Goal: Check status

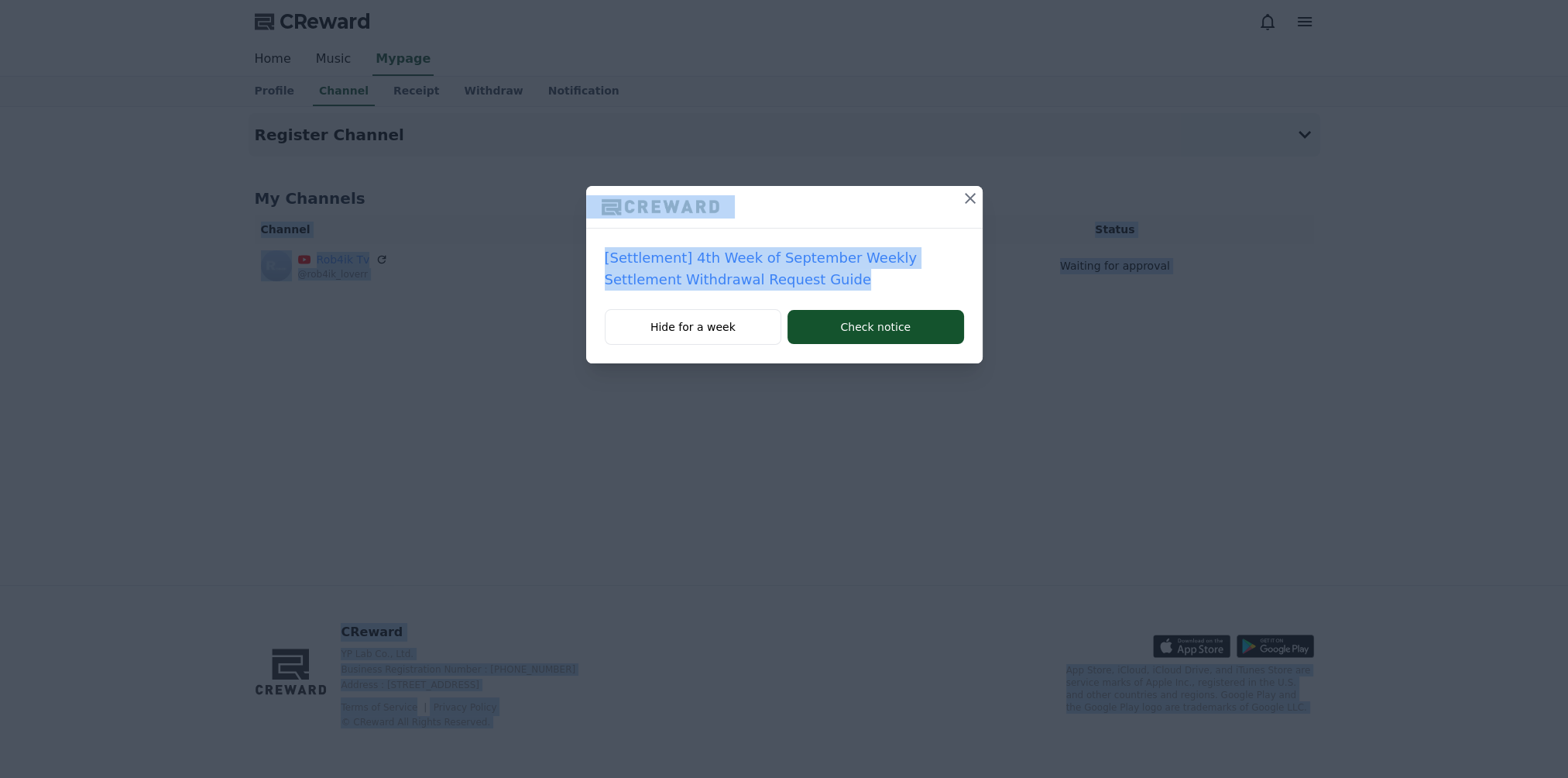
click at [971, 194] on icon at bounding box center [970, 198] width 19 height 19
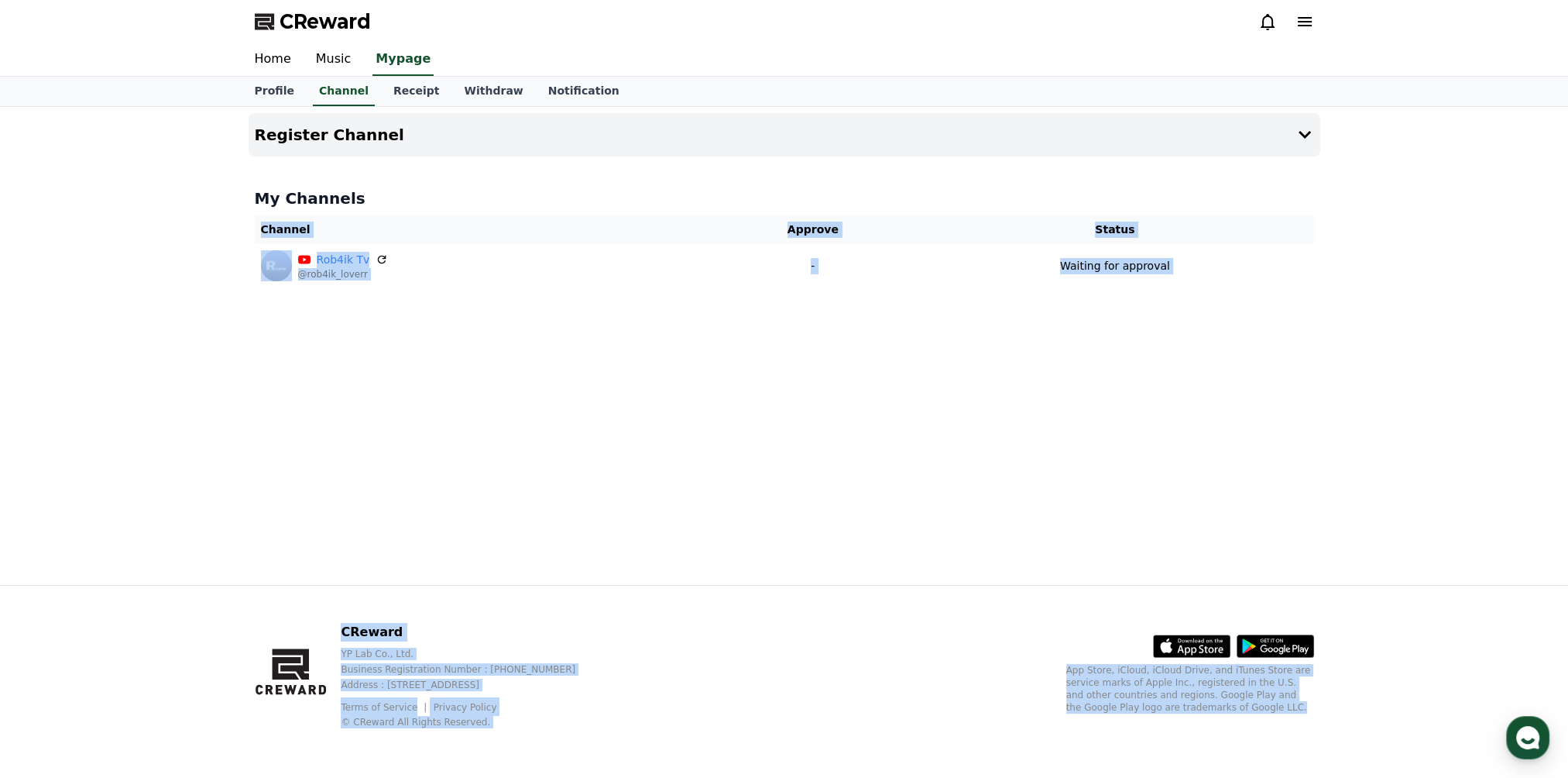
click at [642, 402] on div "Register Channel My Channels Channel Approve Status Rob4ik Tv @rob4ik_loverr - …" at bounding box center [784, 346] width 1085 height 478
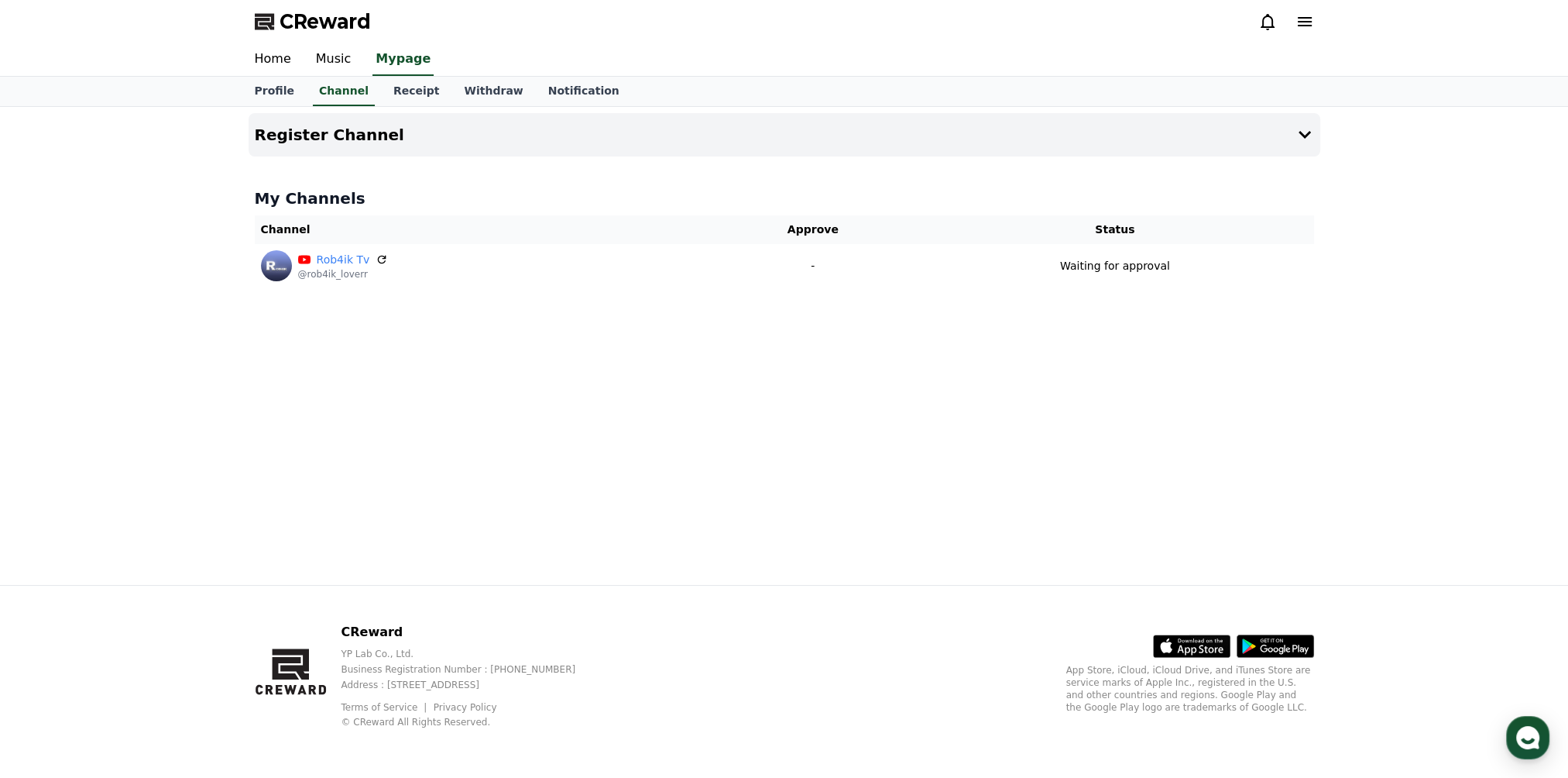
drag, startPoint x: 768, startPoint y: 300, endPoint x: 766, endPoint y: 291, distance: 9.2
click at [766, 299] on div "Register Channel My Channels Channel Approve Status Rob4ik Tv @rob4ik_loverr - …" at bounding box center [784, 346] width 1085 height 478
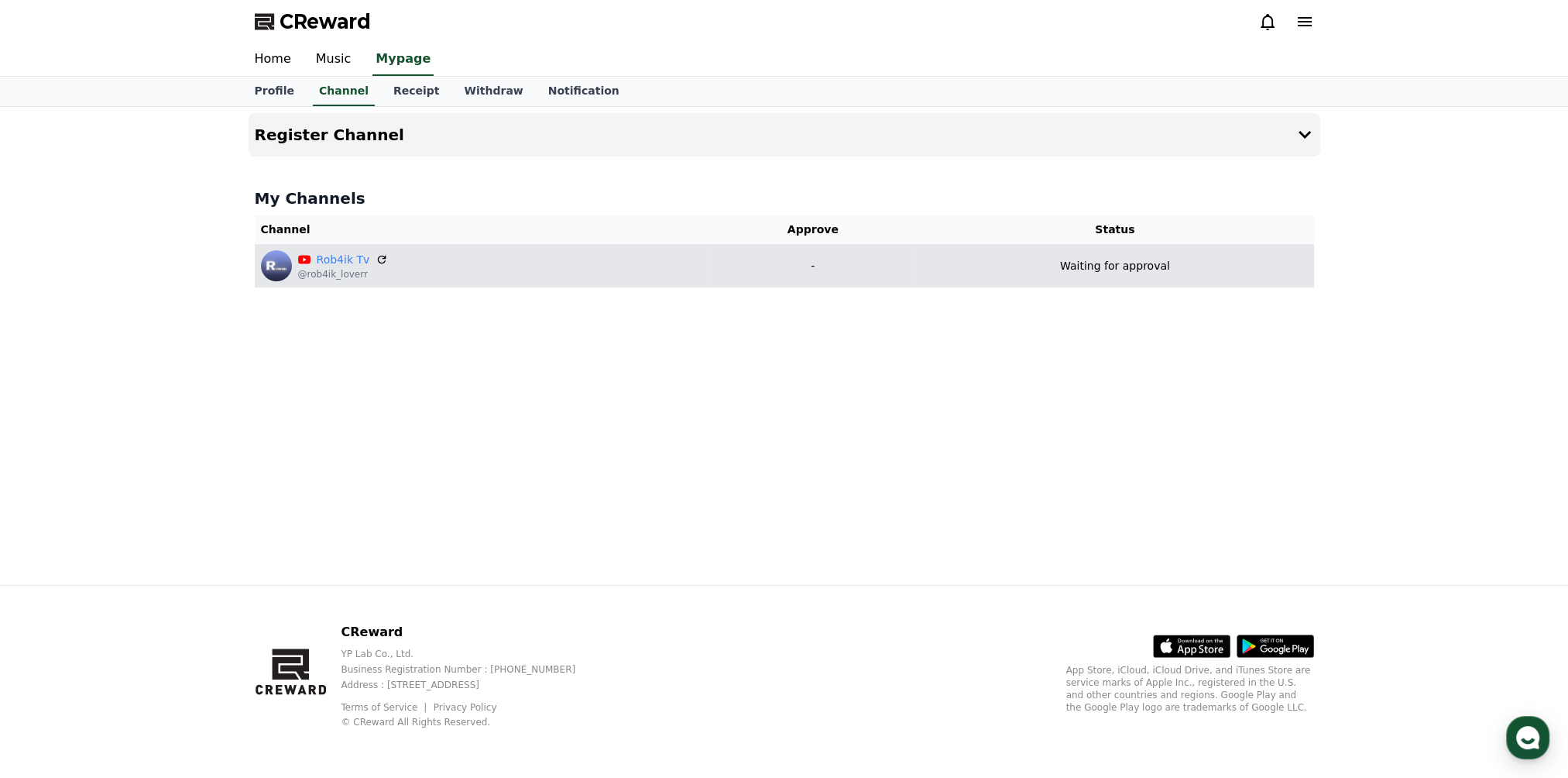
click at [768, 277] on td "-" at bounding box center [812, 265] width 207 height 43
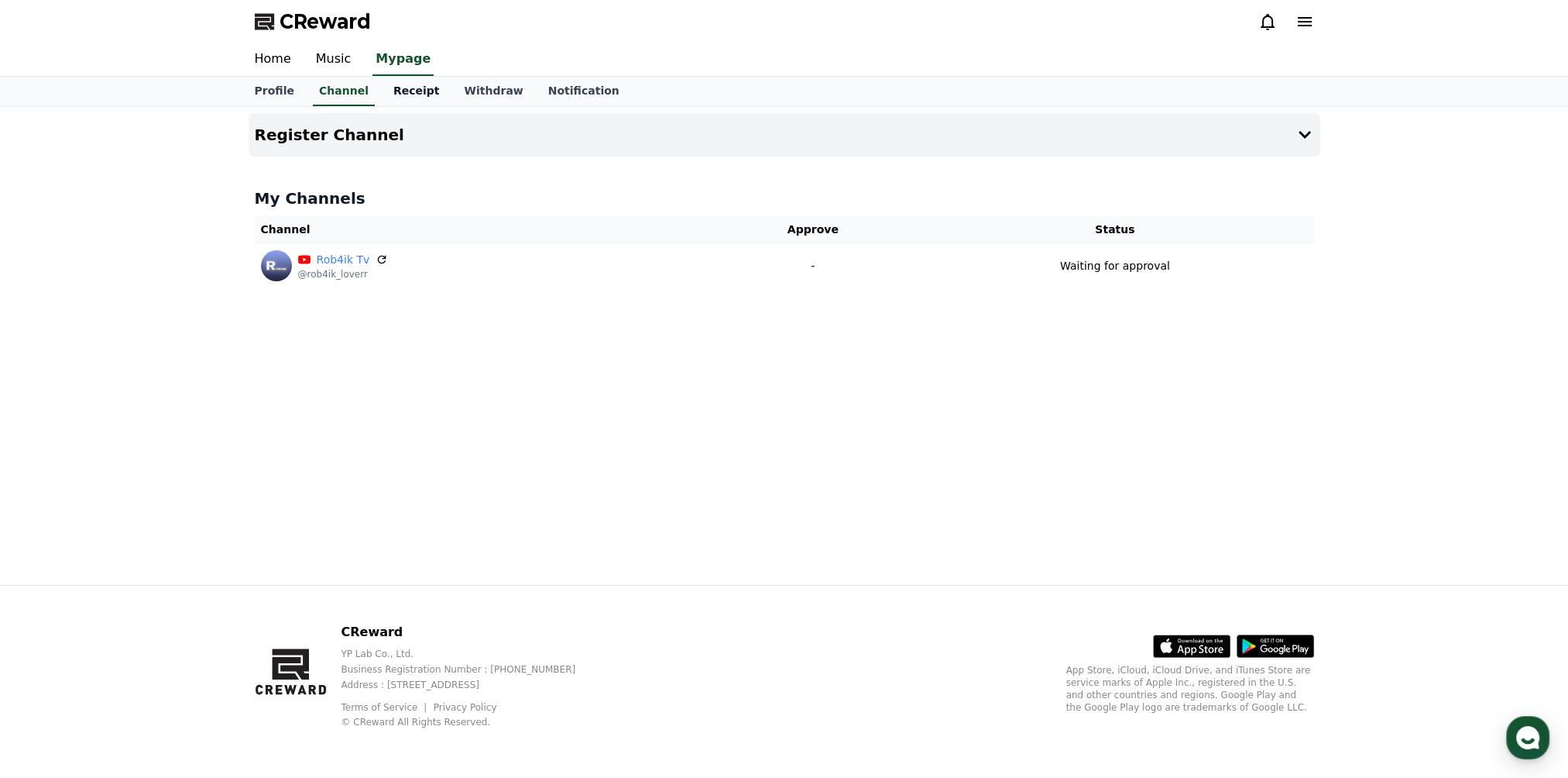
click at [381, 91] on link "Receipt" at bounding box center [416, 92] width 71 height 29
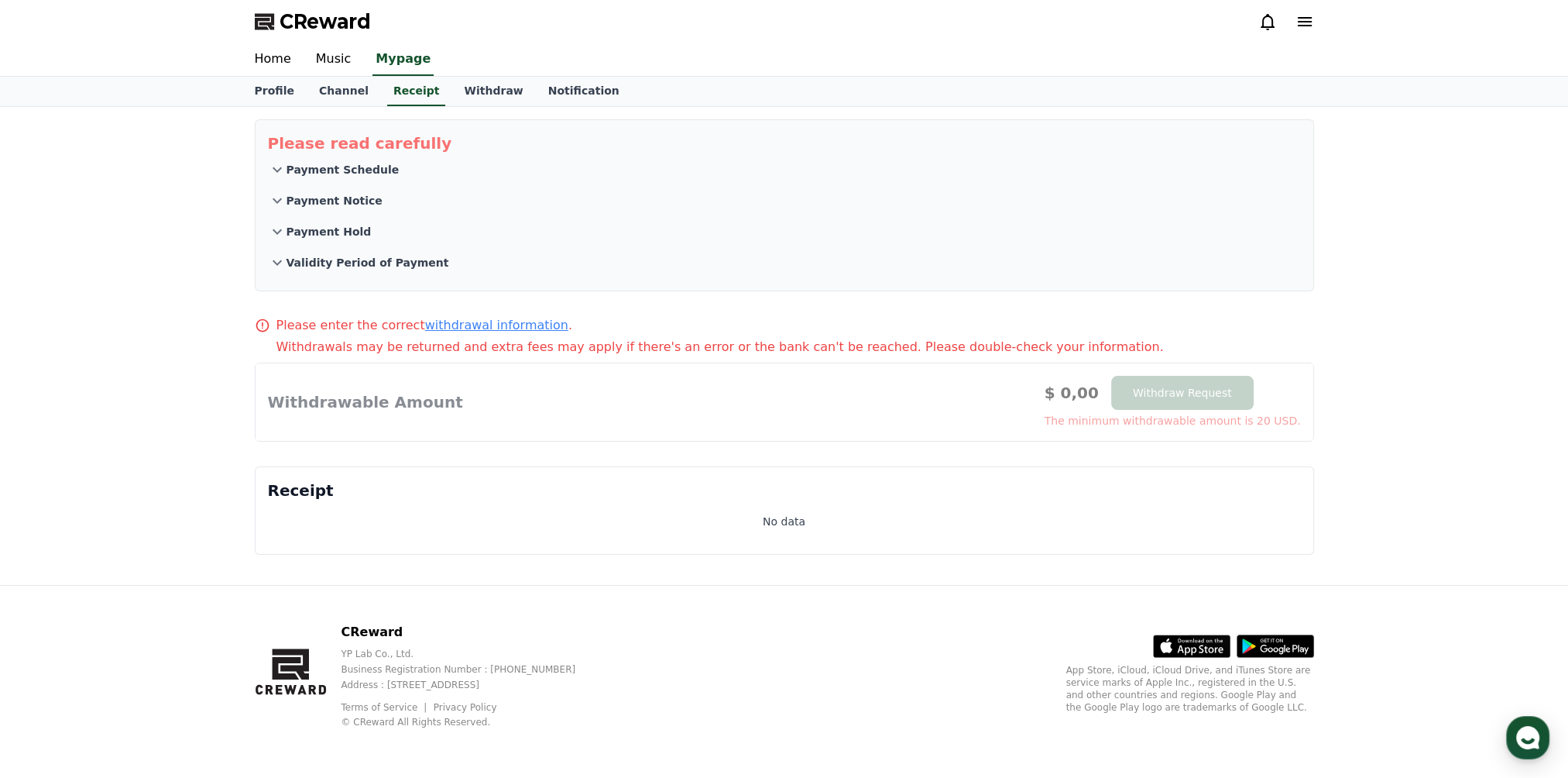
click at [356, 170] on p "Payment Schedule" at bounding box center [343, 169] width 113 height 16
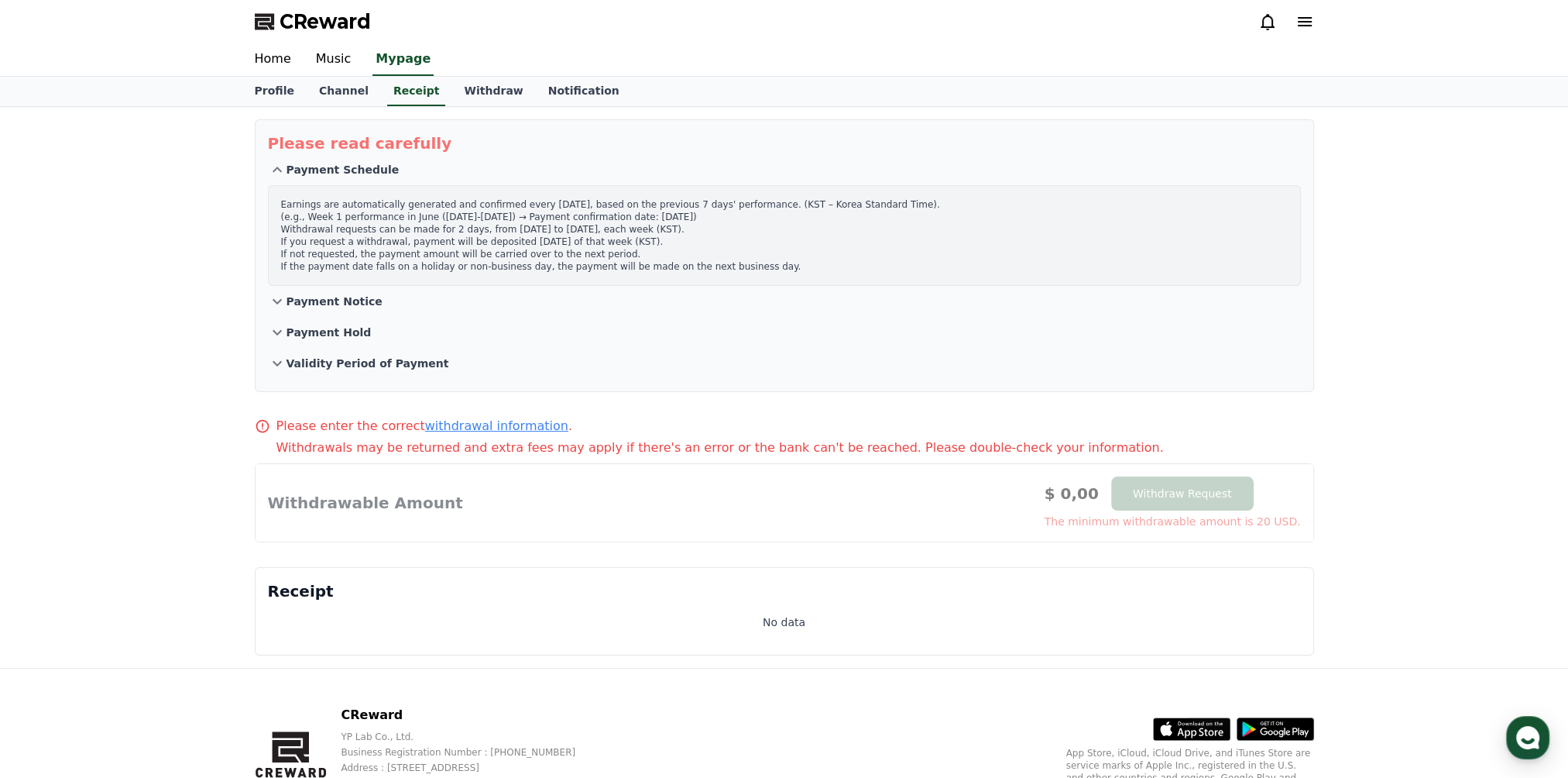
click at [364, 299] on p "Payment Notice" at bounding box center [334, 301] width 96 height 16
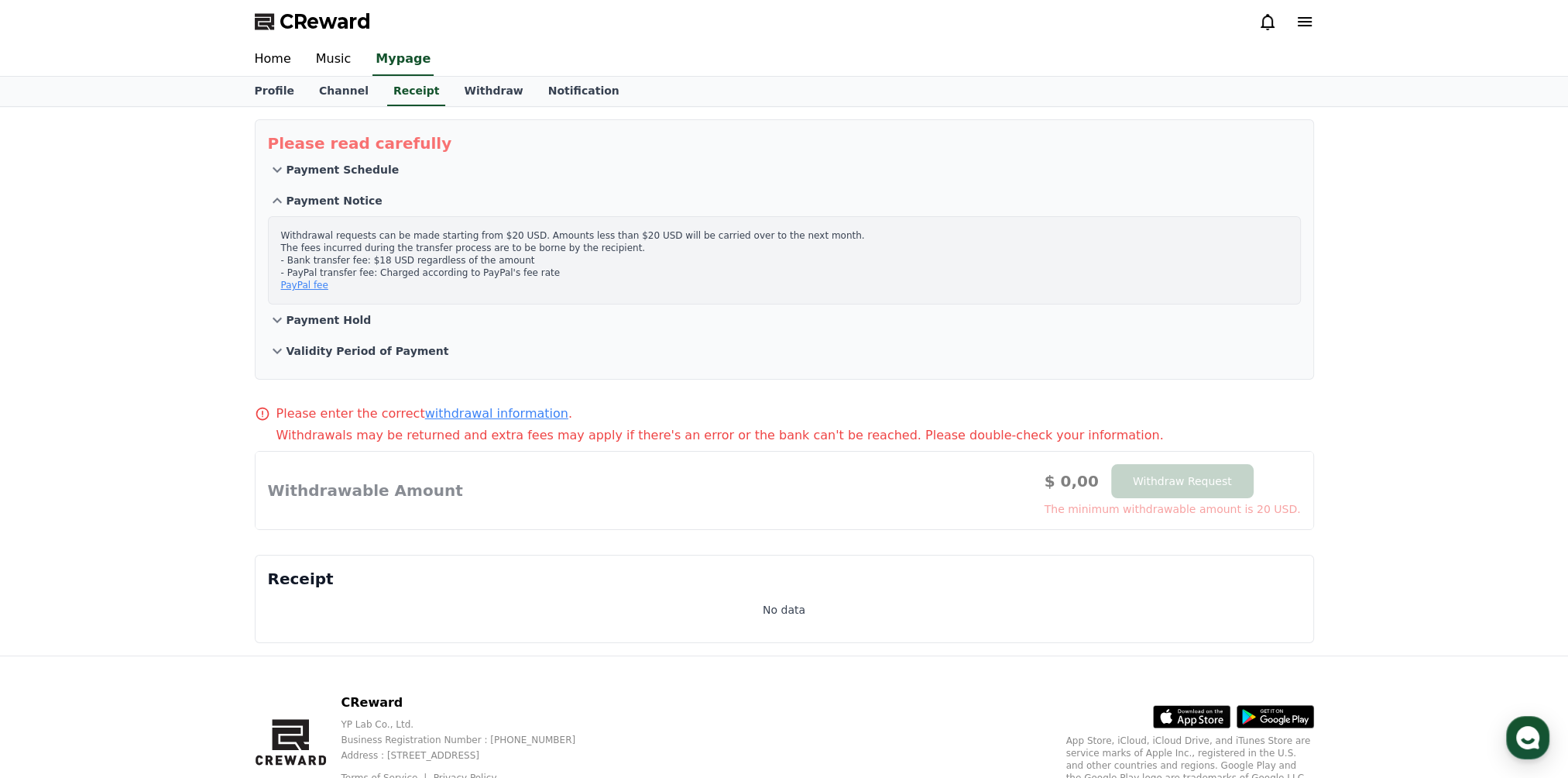
click at [355, 322] on p "Payment Hold" at bounding box center [329, 320] width 85 height 16
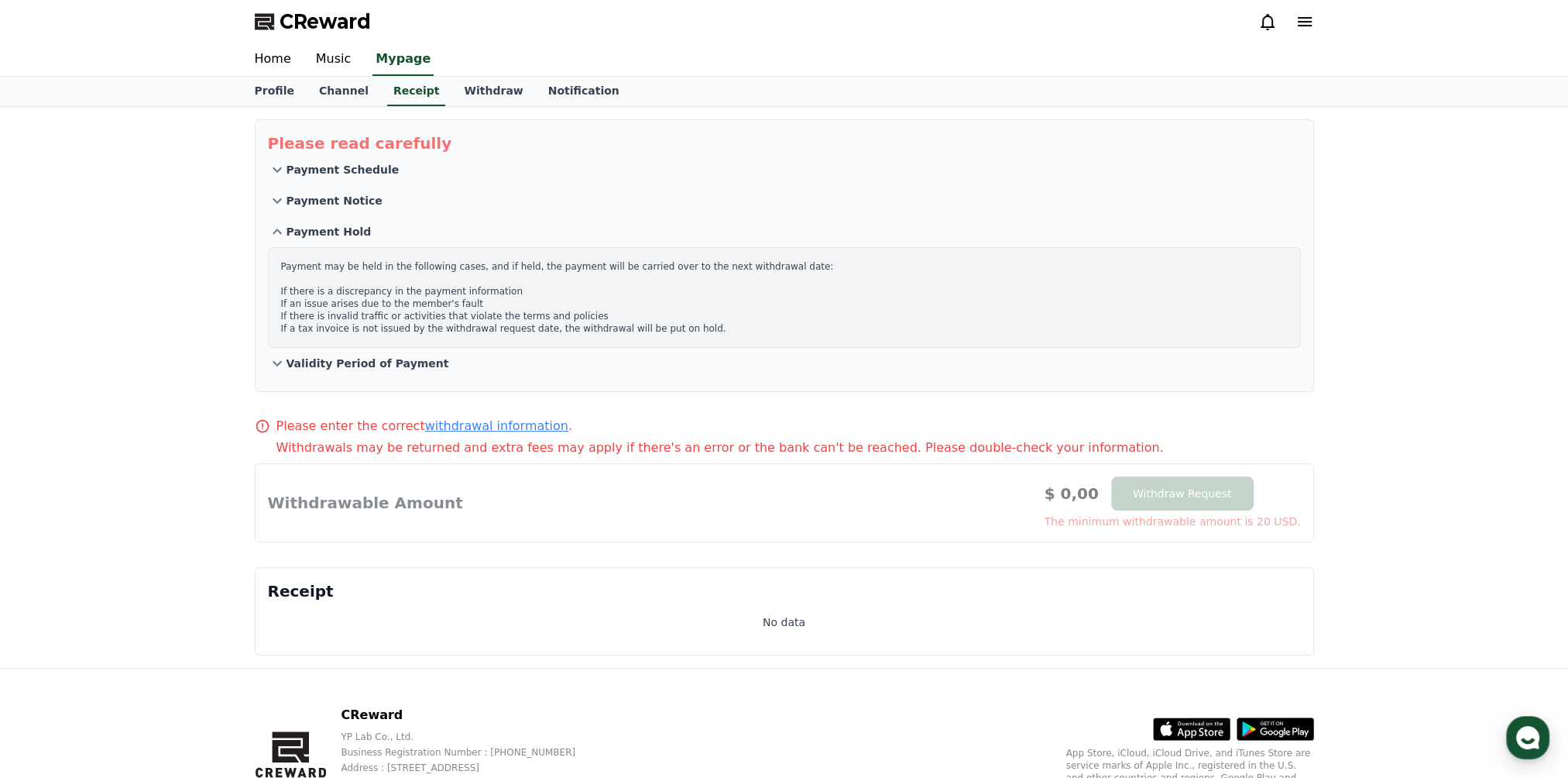
drag, startPoint x: 369, startPoint y: 201, endPoint x: 376, endPoint y: 192, distance: 11.4
click at [375, 192] on button "Payment Notice" at bounding box center [784, 200] width 1033 height 31
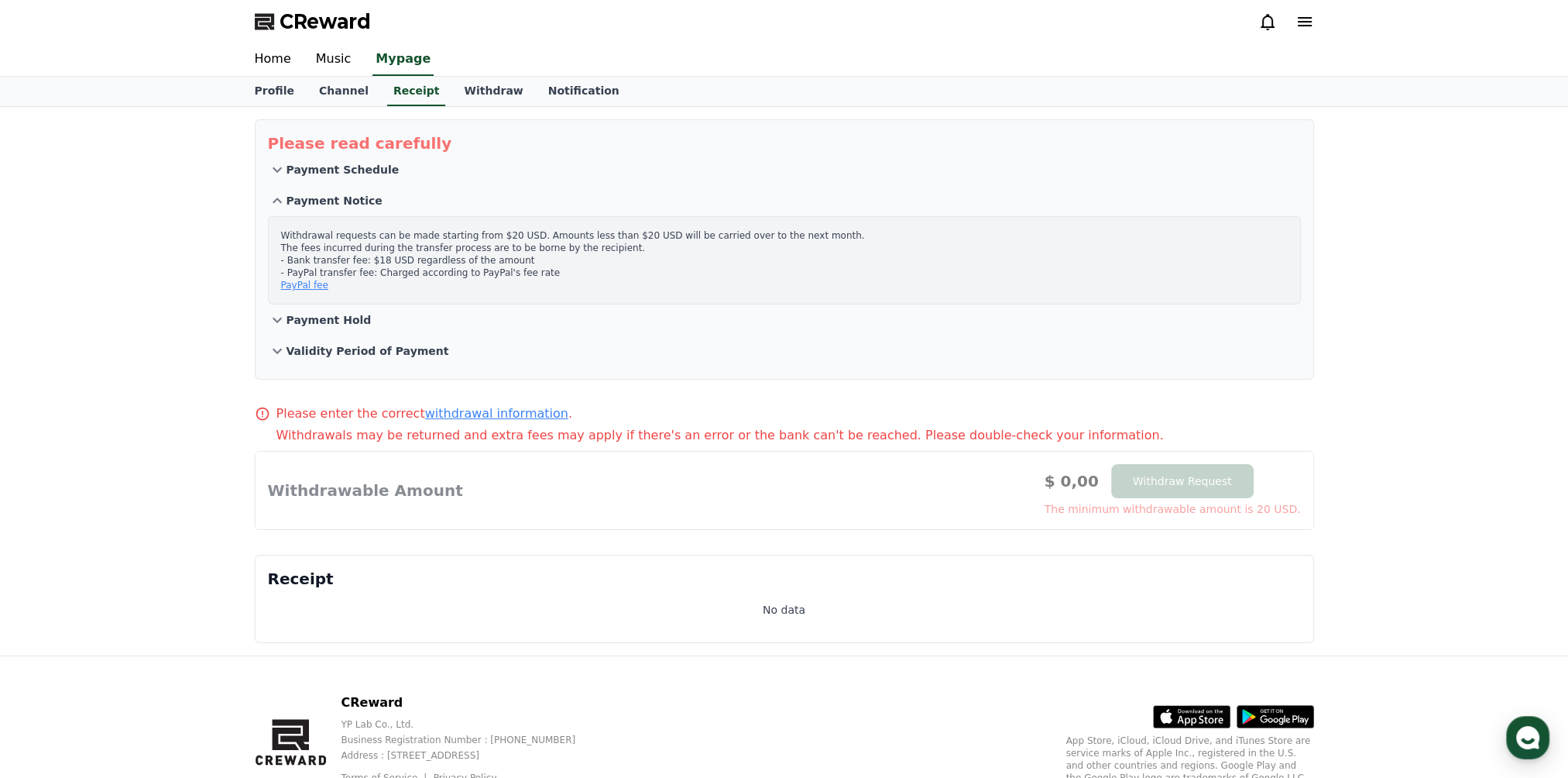
click at [347, 193] on p "Payment Notice" at bounding box center [334, 200] width 96 height 16
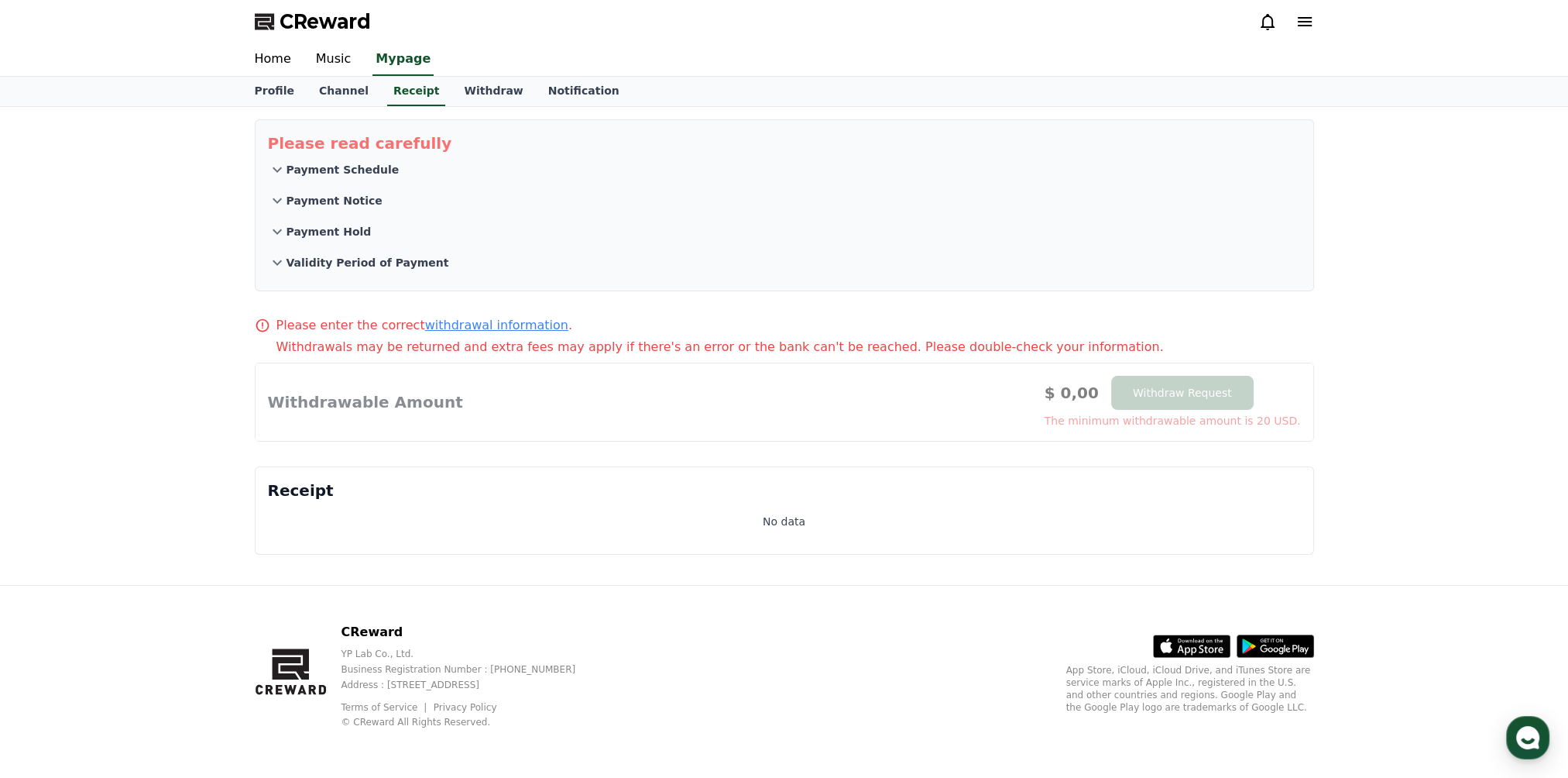
click at [331, 229] on p "Payment Hold" at bounding box center [329, 232] width 85 height 16
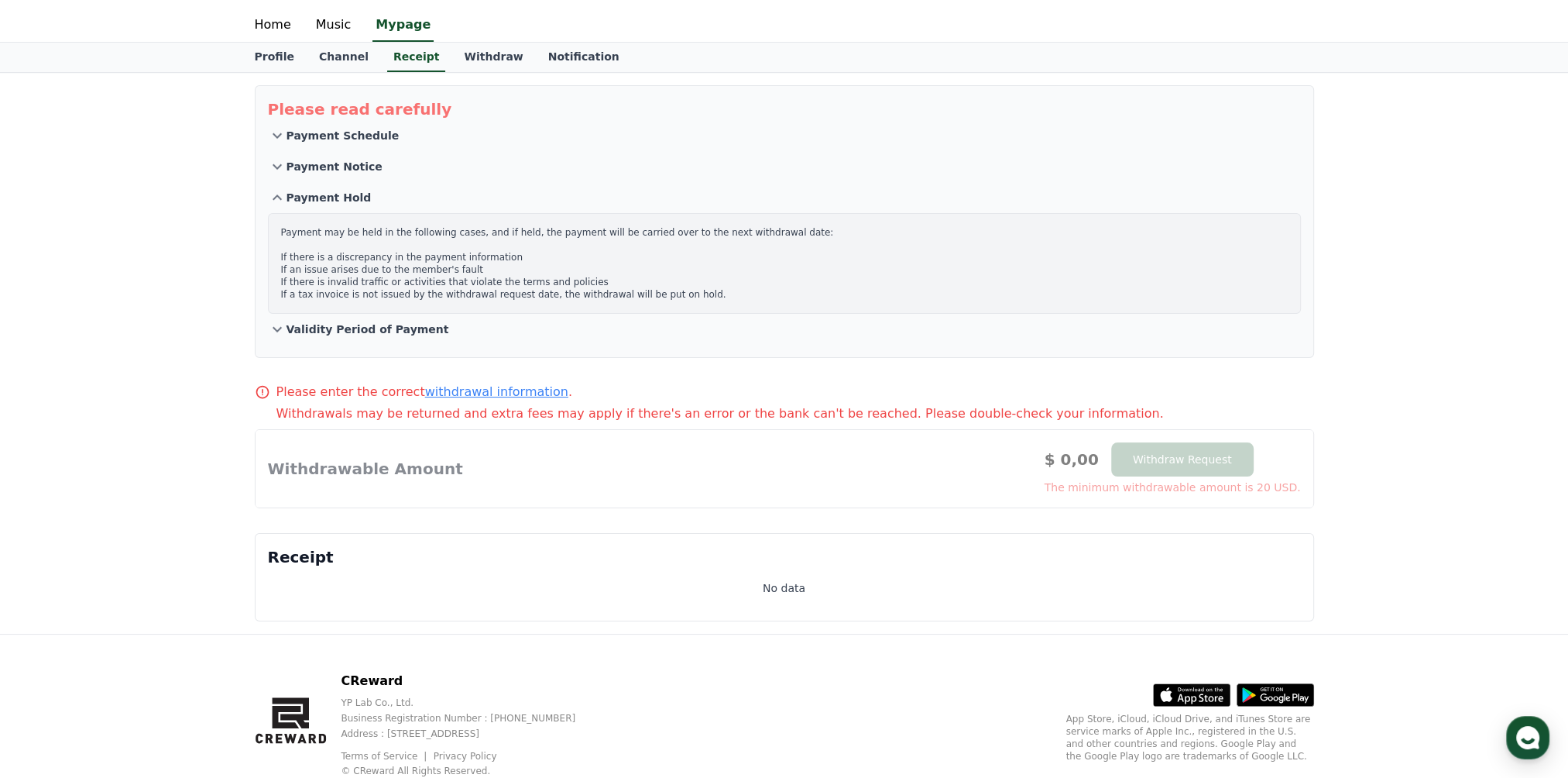
scroll to position [80, 0]
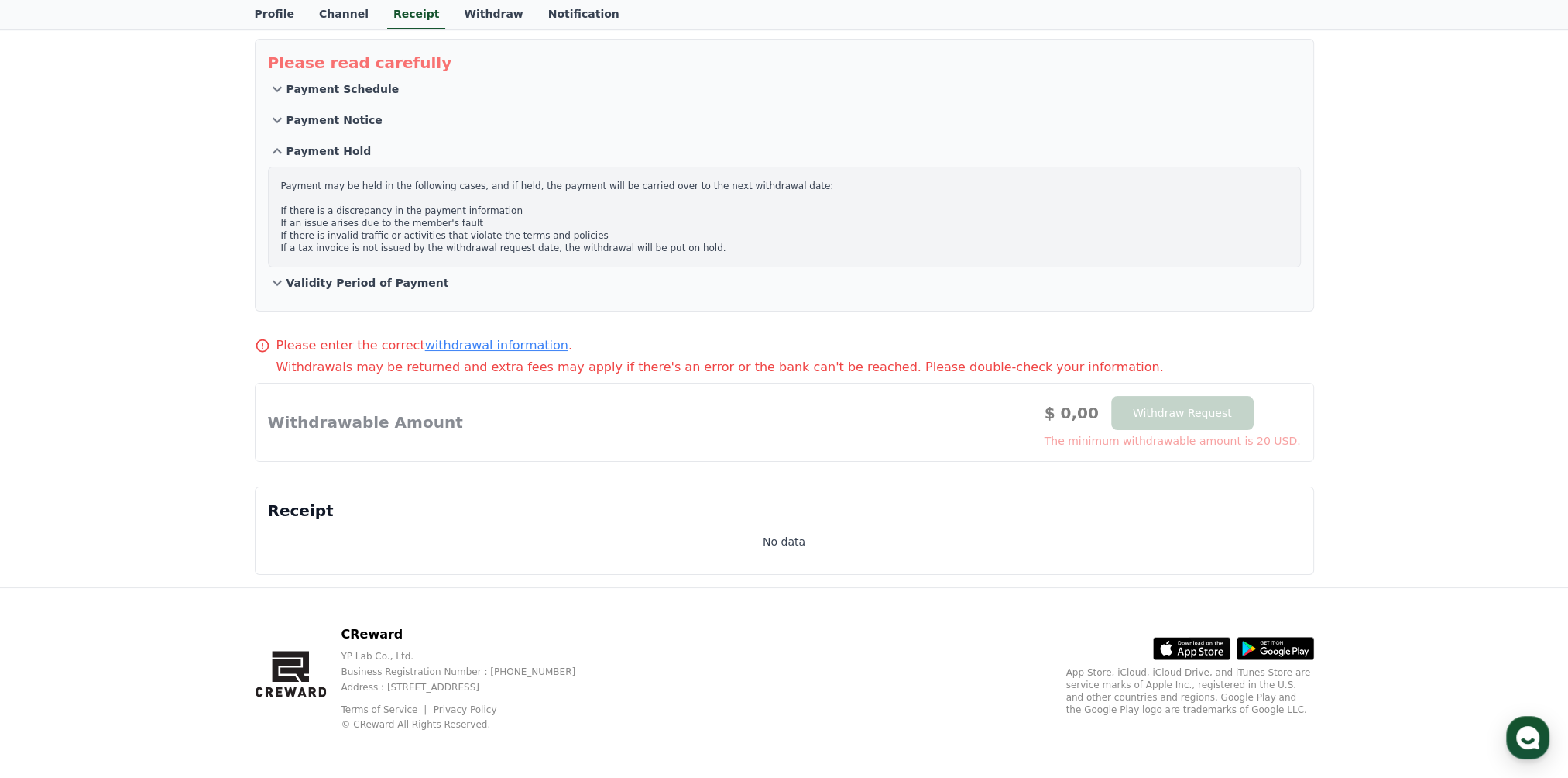
click at [249, 330] on div "Please enter the correct withdrawal information . Withdrawals may be returned a…" at bounding box center [784, 398] width 1072 height 138
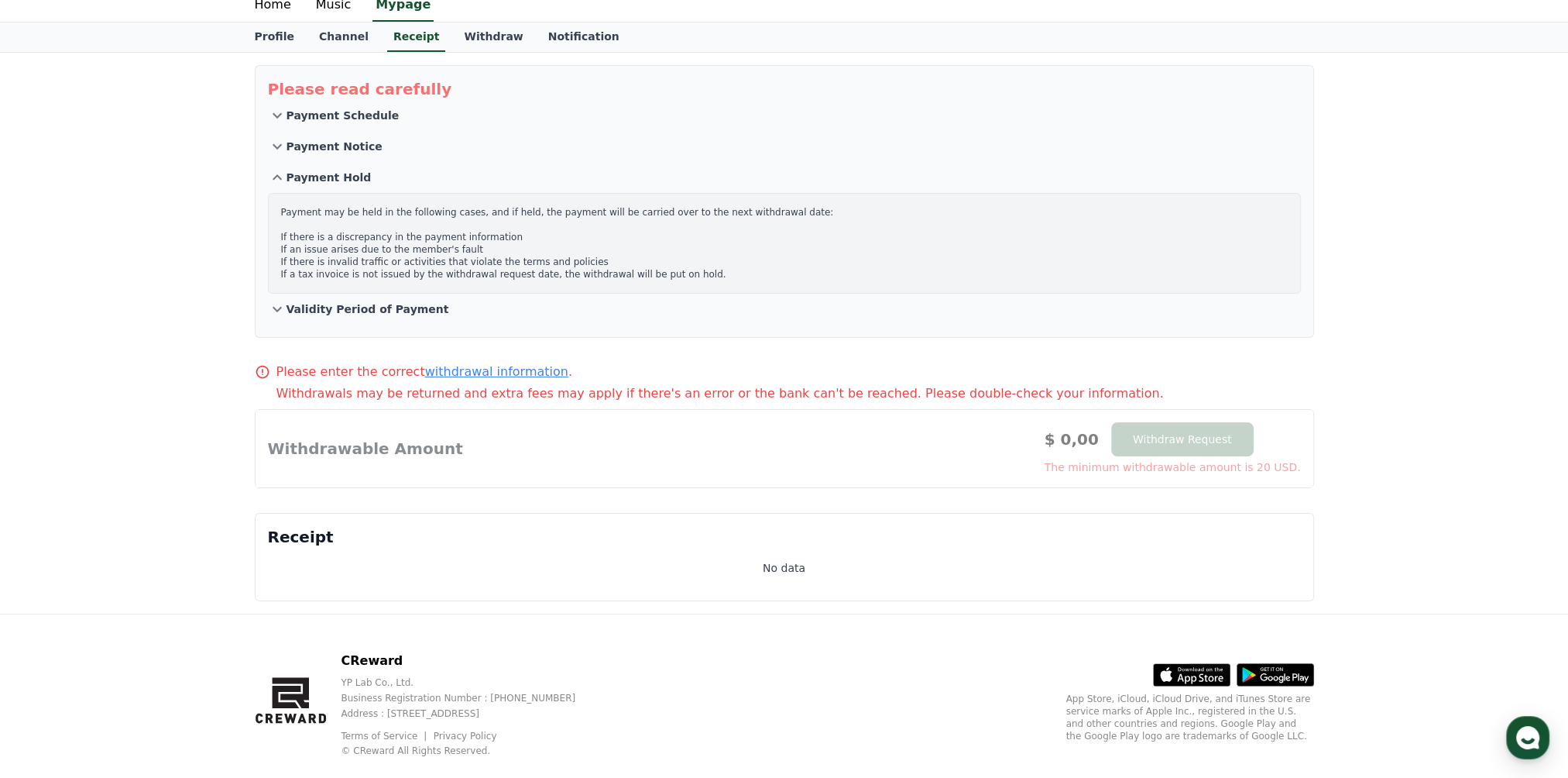
scroll to position [0, 0]
